Goal: Task Accomplishment & Management: Manage account settings

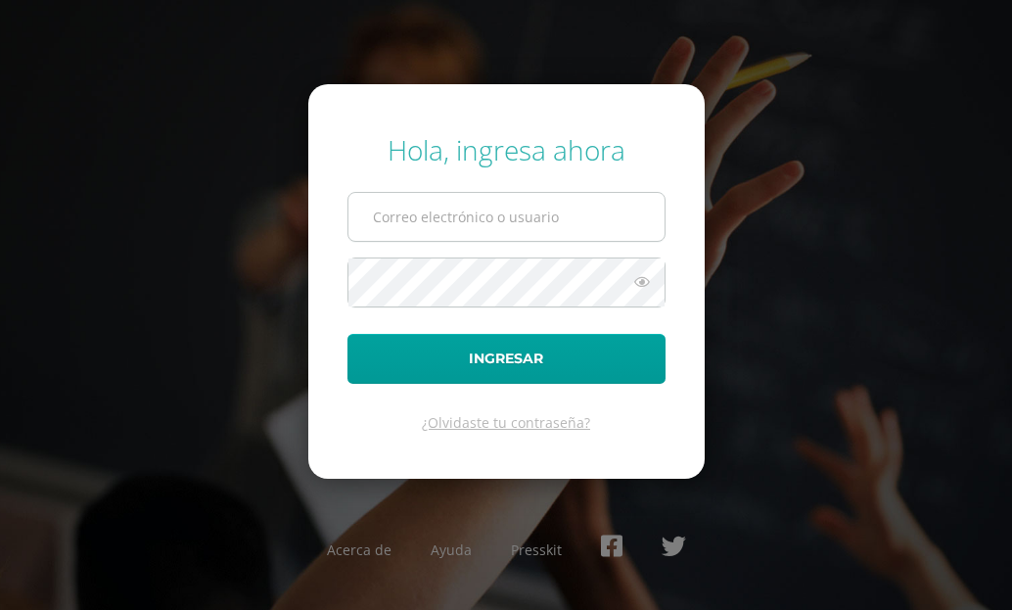
click at [537, 225] on input "text" at bounding box center [506, 217] width 316 height 48
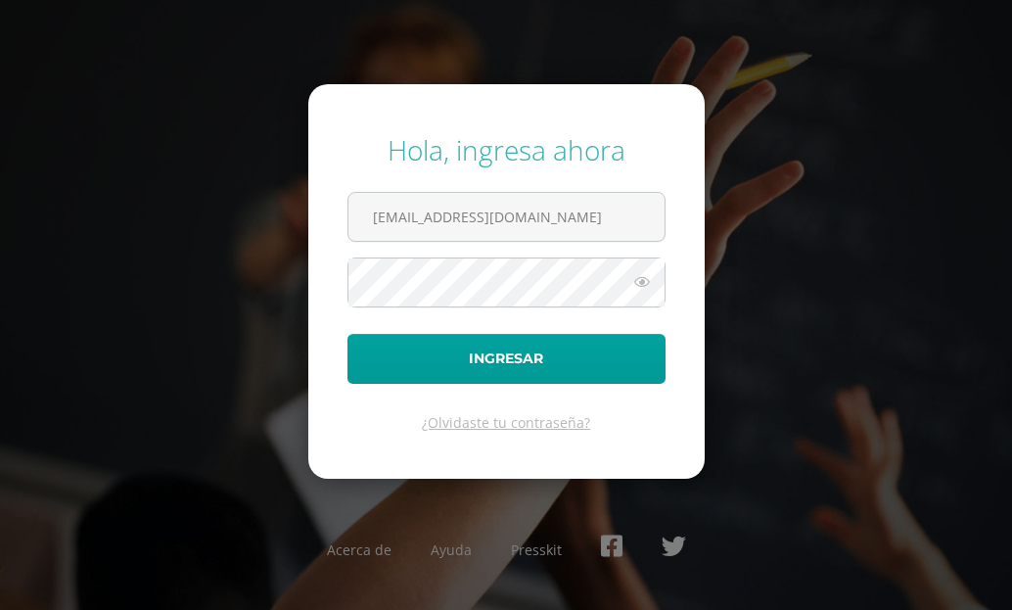
type input "24117@lasallechiquimula.edu.gt"
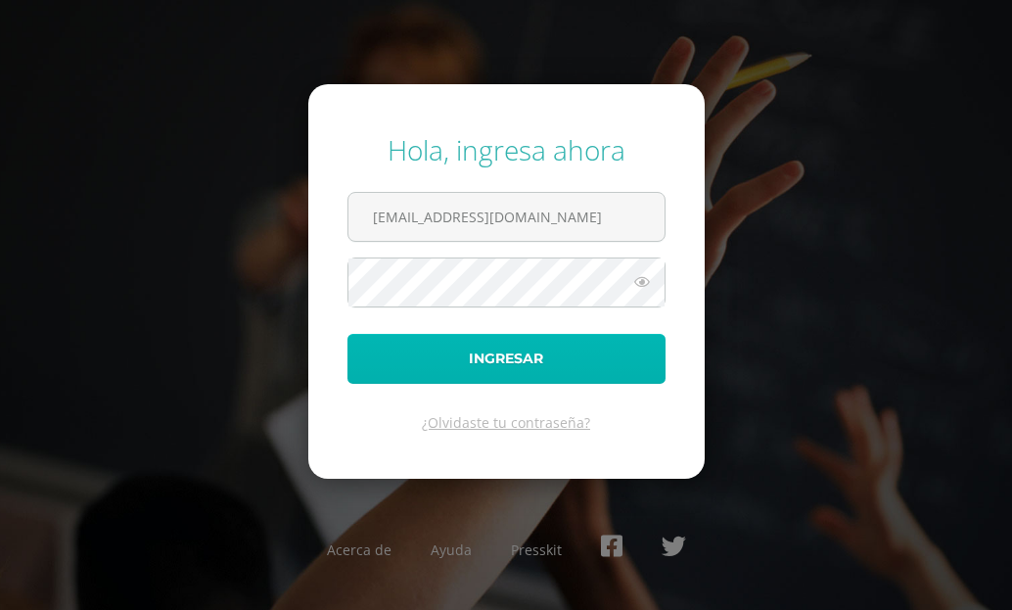
click at [356, 367] on button "Ingresar" at bounding box center [506, 359] width 318 height 50
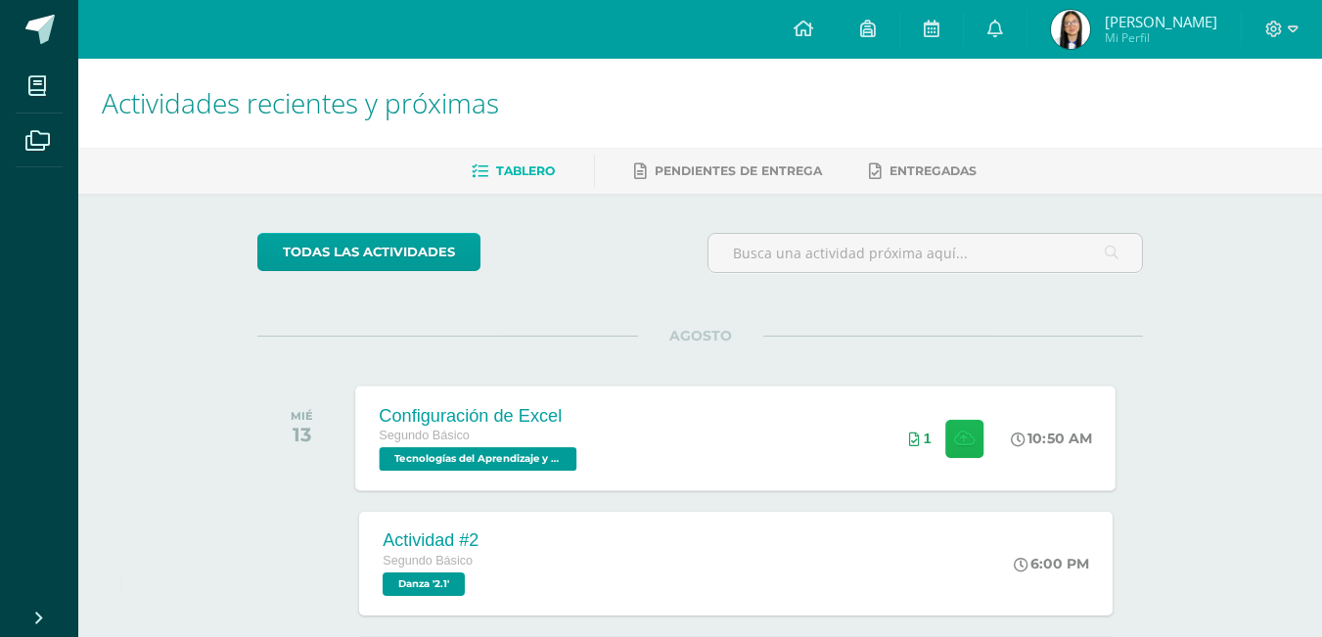
click at [945, 447] on button at bounding box center [964, 438] width 38 height 38
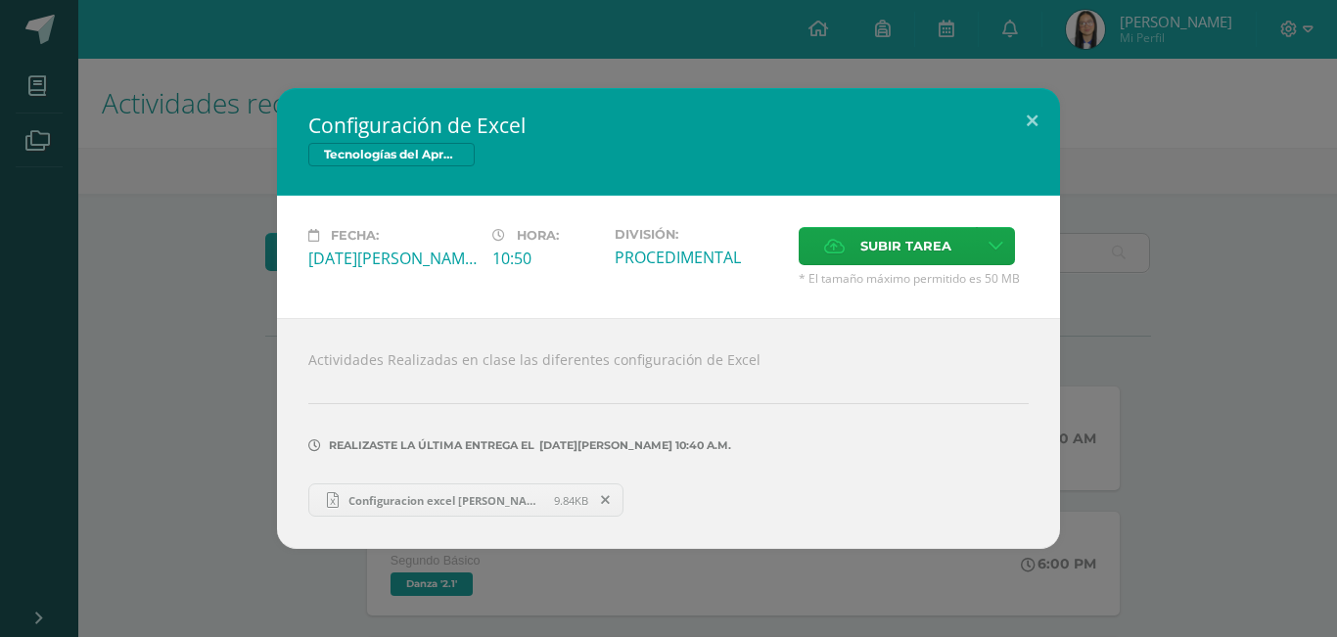
click at [518, 501] on span "Configuracion excel Andrea Patzan.xlsx" at bounding box center [446, 500] width 215 height 15
click at [1011, 115] on button at bounding box center [1032, 121] width 56 height 67
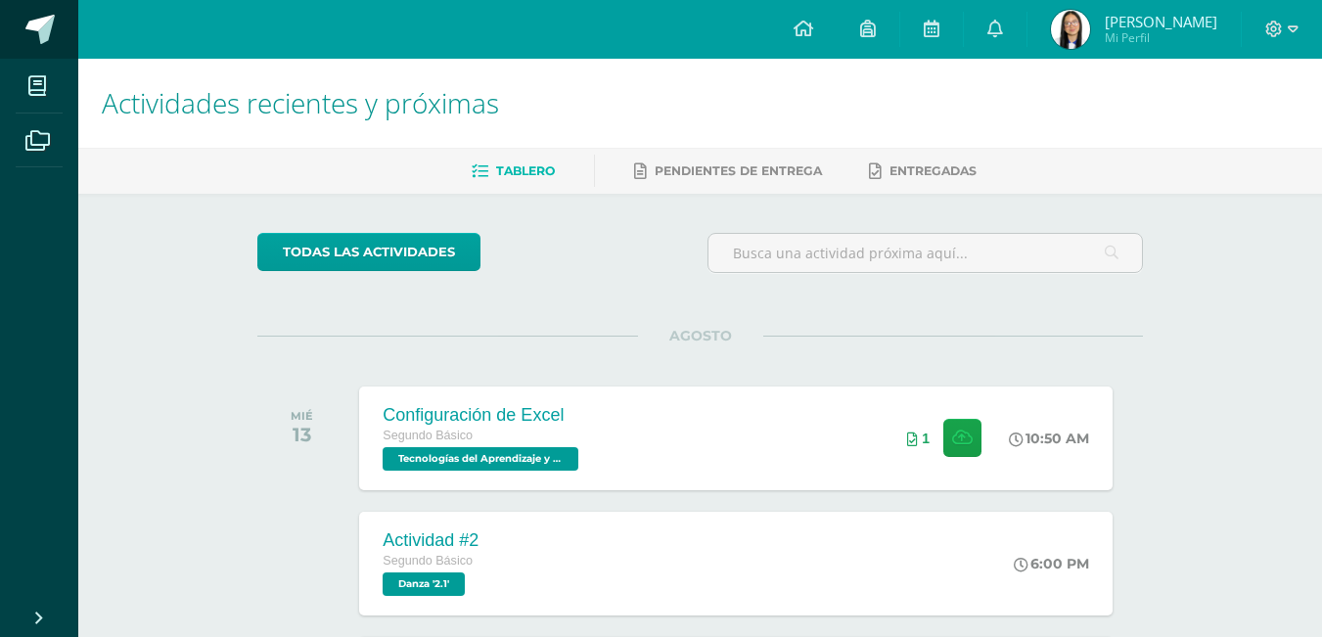
click at [47, 47] on link at bounding box center [39, 29] width 78 height 59
click at [48, 8] on link at bounding box center [39, 29] width 78 height 59
click at [990, 24] on icon at bounding box center [995, 29] width 16 height 18
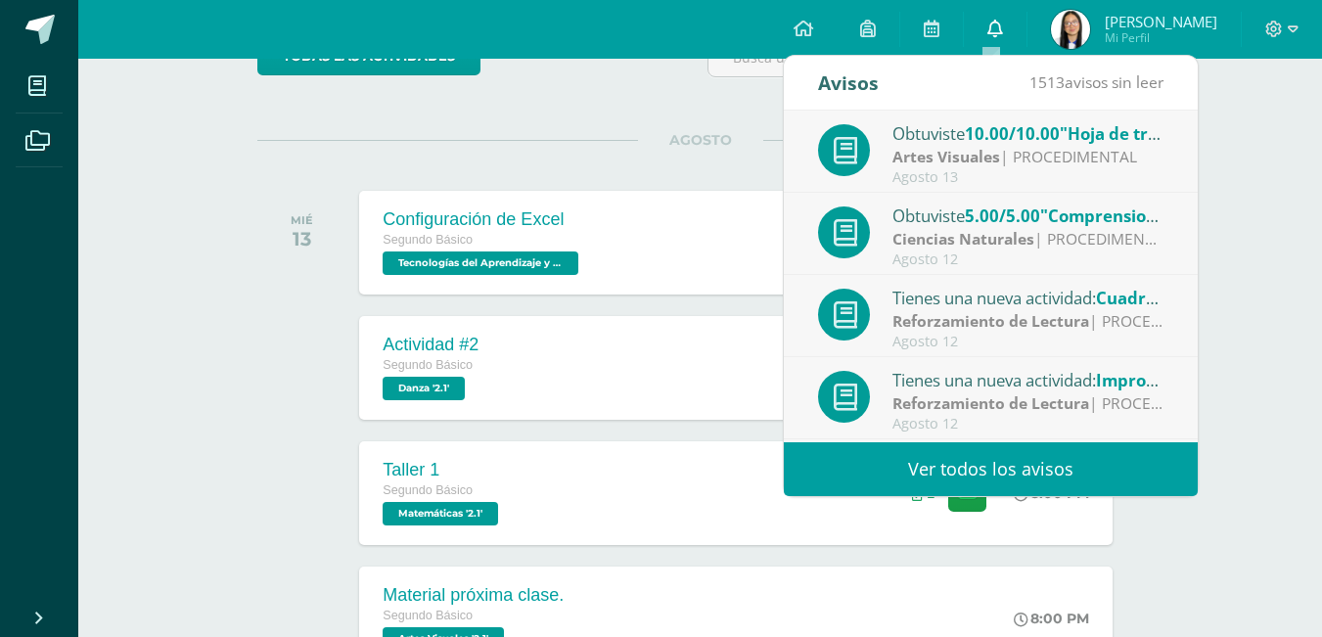
click at [1002, 23] on link "0" at bounding box center [995, 29] width 63 height 59
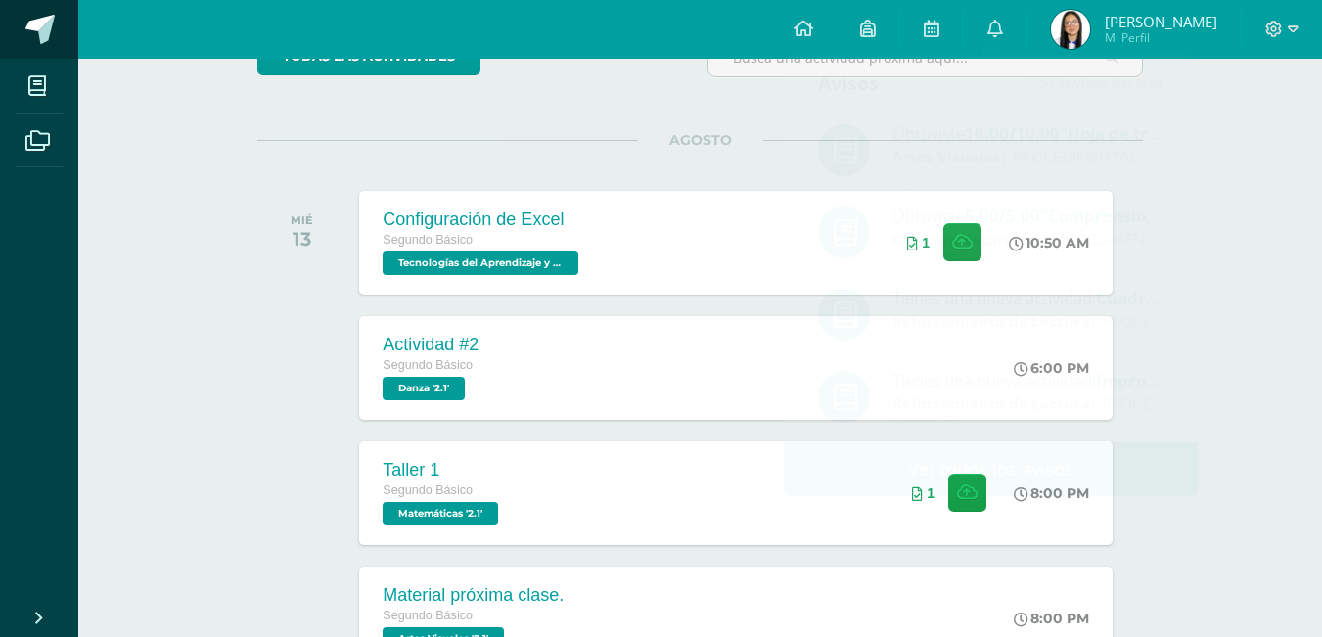
click at [44, 22] on span at bounding box center [39, 29] width 29 height 29
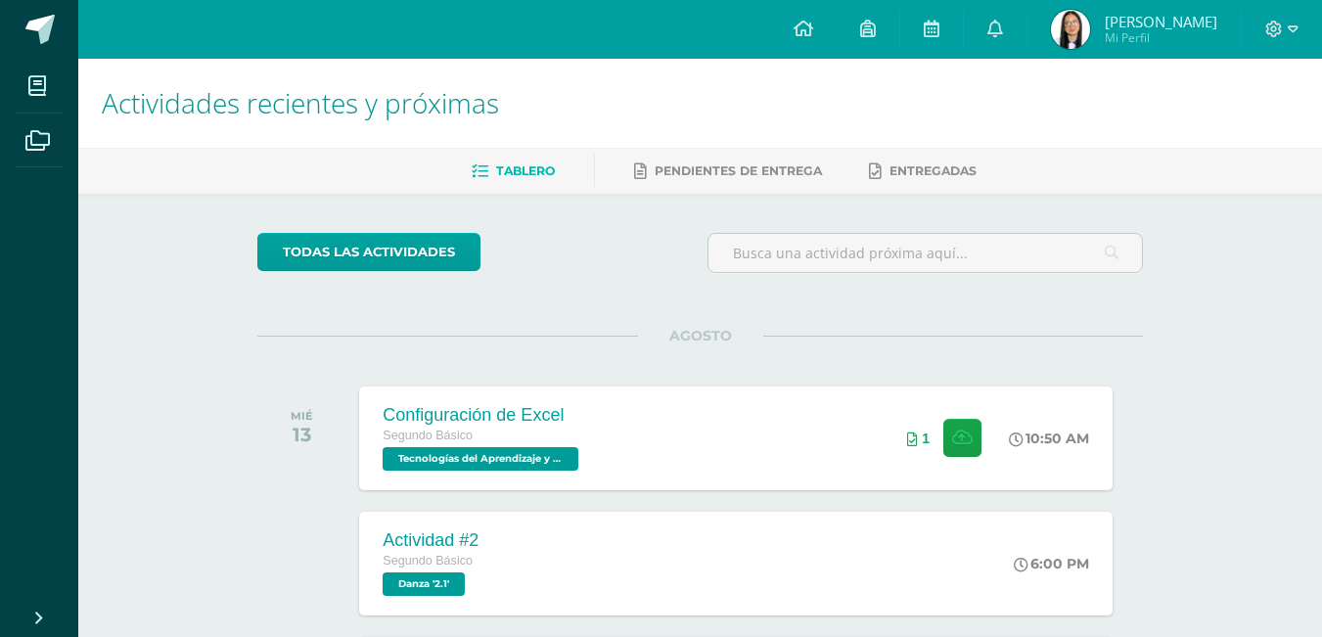
click at [1270, 43] on div at bounding box center [1282, 29] width 80 height 59
click at [1269, 39] on span at bounding box center [1281, 30] width 33 height 22
click at [1245, 142] on span "Cerrar sesión" at bounding box center [1232, 133] width 88 height 19
